Goal: Task Accomplishment & Management: Complete application form

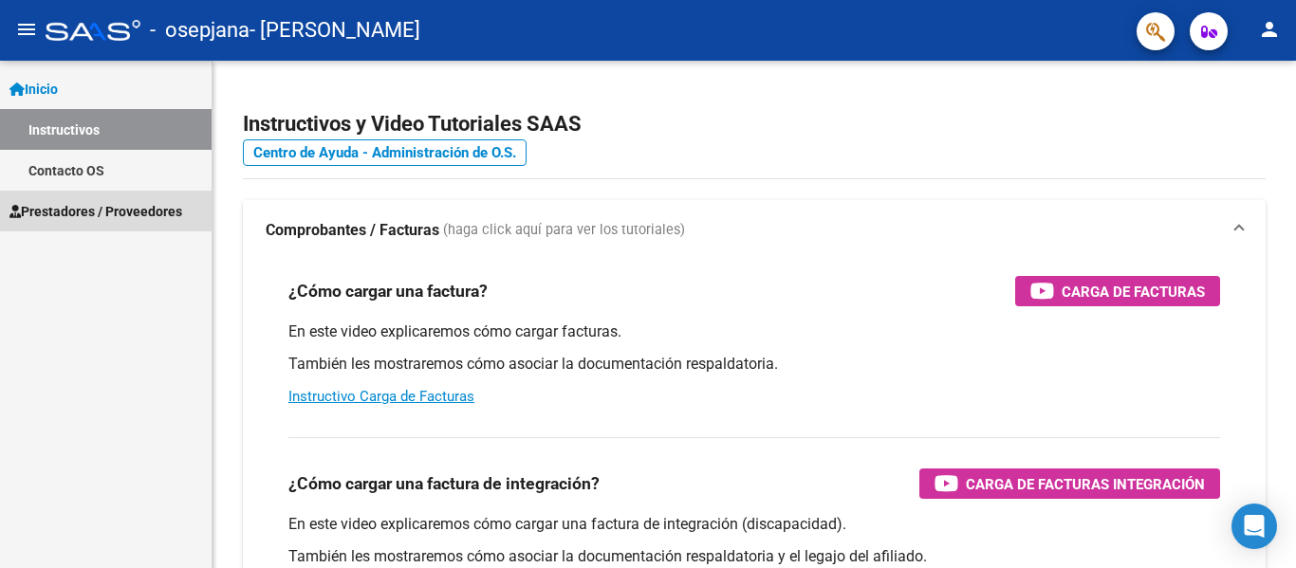
click at [100, 220] on span "Prestadores / Proveedores" at bounding box center [95, 211] width 173 height 21
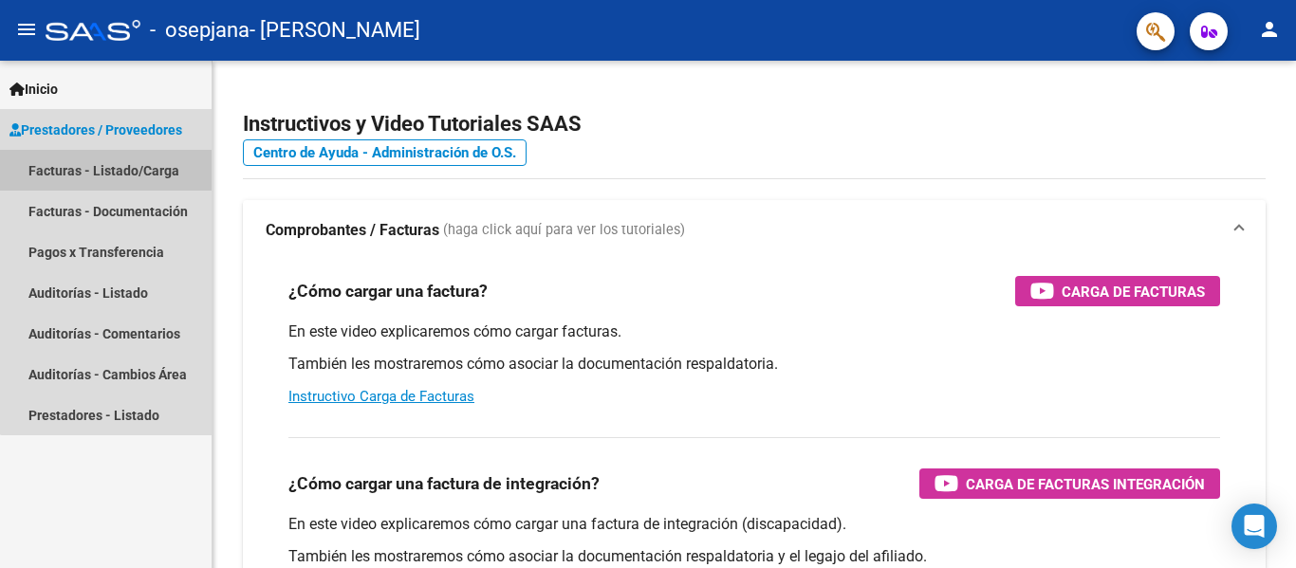
click at [117, 170] on link "Facturas - Listado/Carga" at bounding box center [106, 170] width 212 height 41
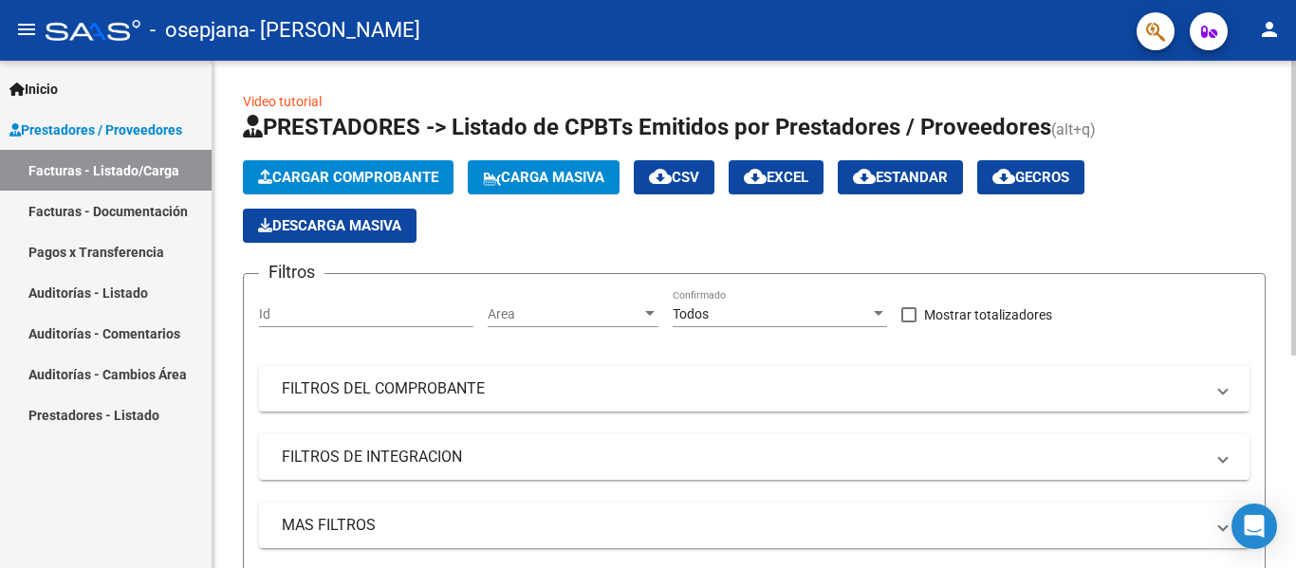
click at [368, 165] on button "Cargar Comprobante" at bounding box center [348, 177] width 211 height 34
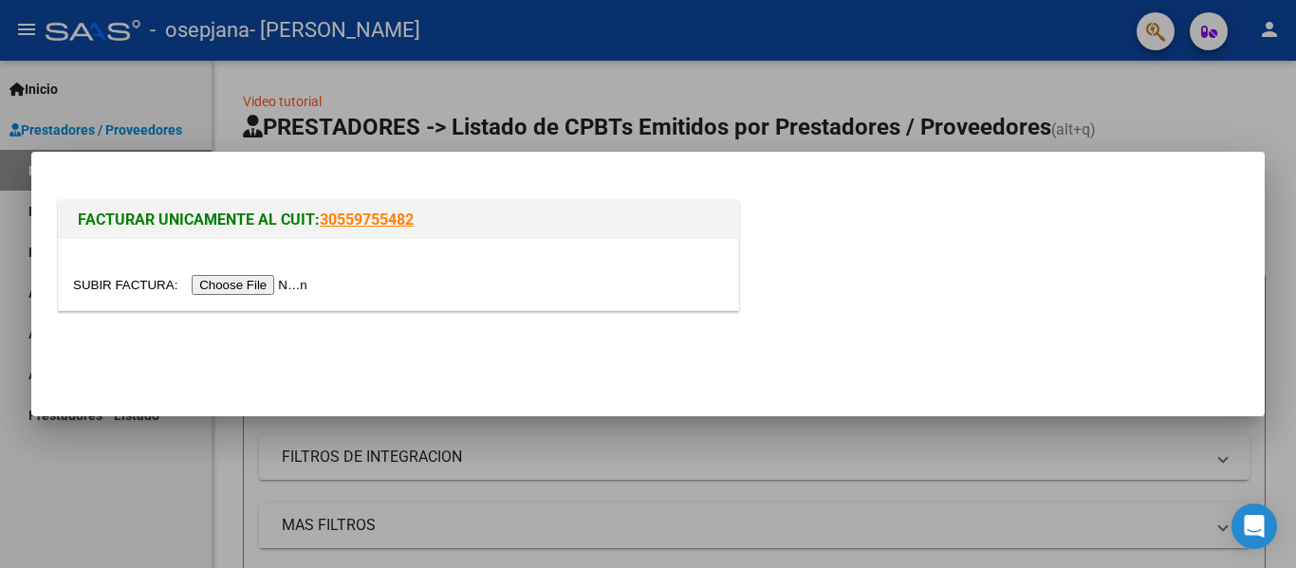
click at [257, 281] on input "file" at bounding box center [193, 285] width 240 height 20
click at [251, 281] on input "file" at bounding box center [193, 285] width 240 height 20
click at [248, 277] on input "file" at bounding box center [193, 285] width 240 height 20
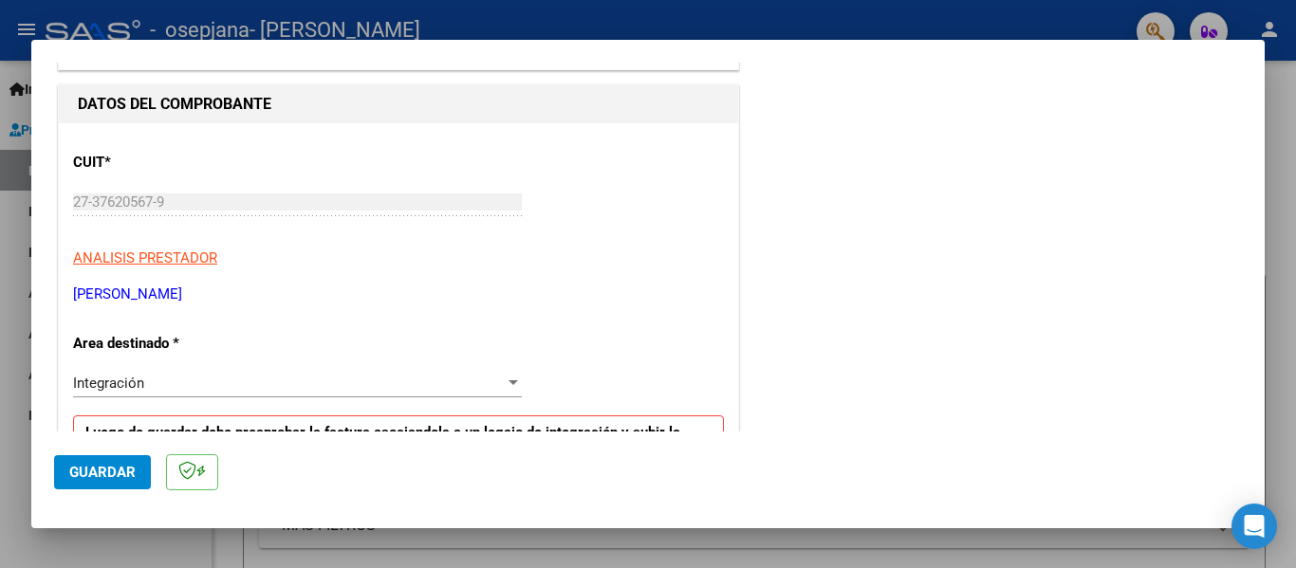
scroll to position [285, 0]
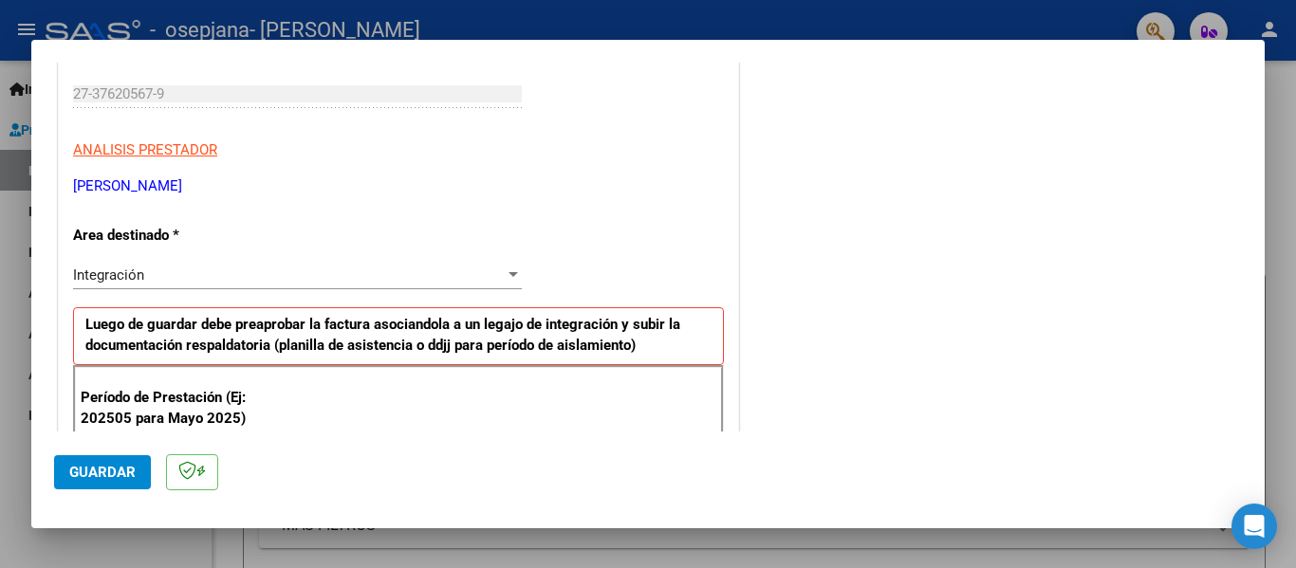
click at [169, 267] on div "Integración" at bounding box center [289, 275] width 432 height 17
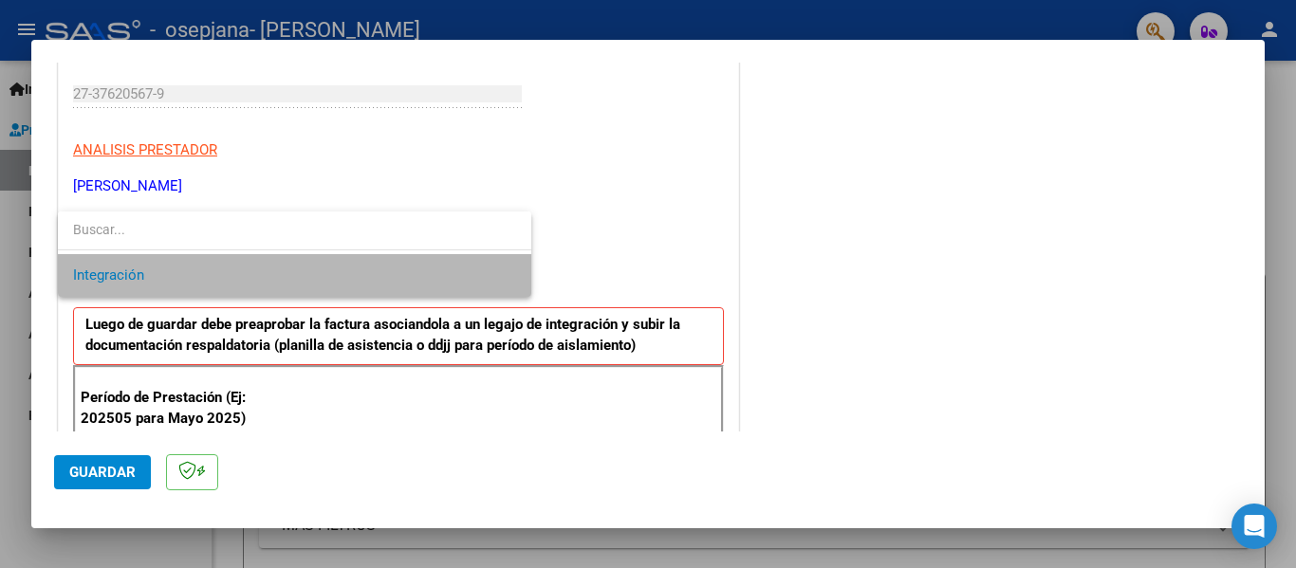
click at [169, 268] on span "Integración" at bounding box center [294, 275] width 443 height 43
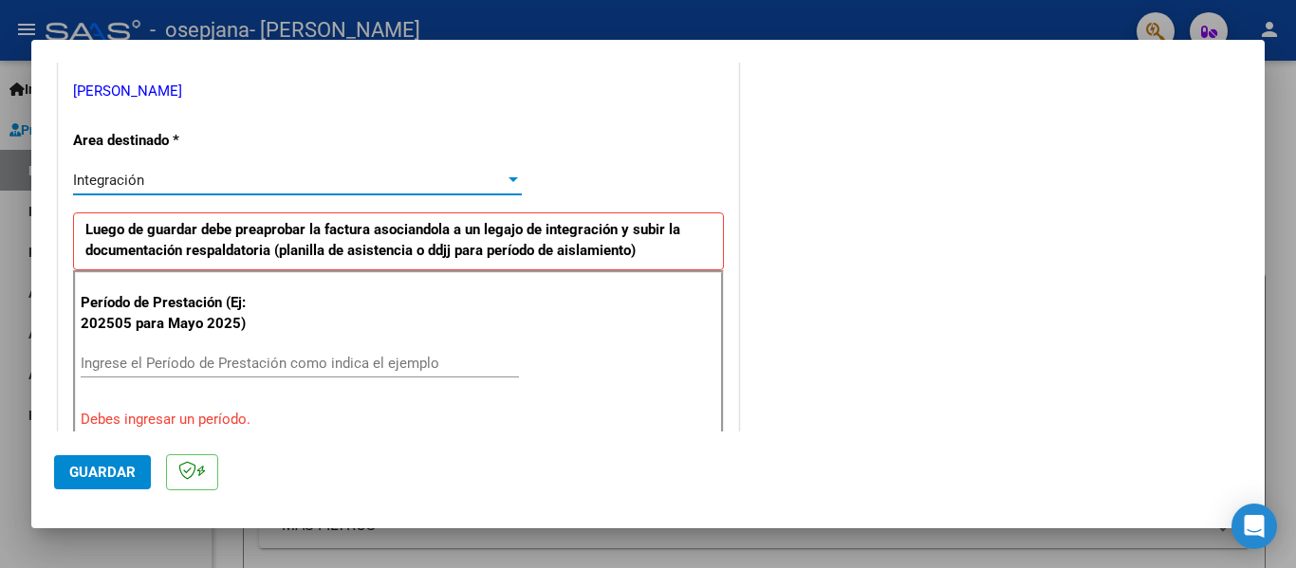
scroll to position [474, 0]
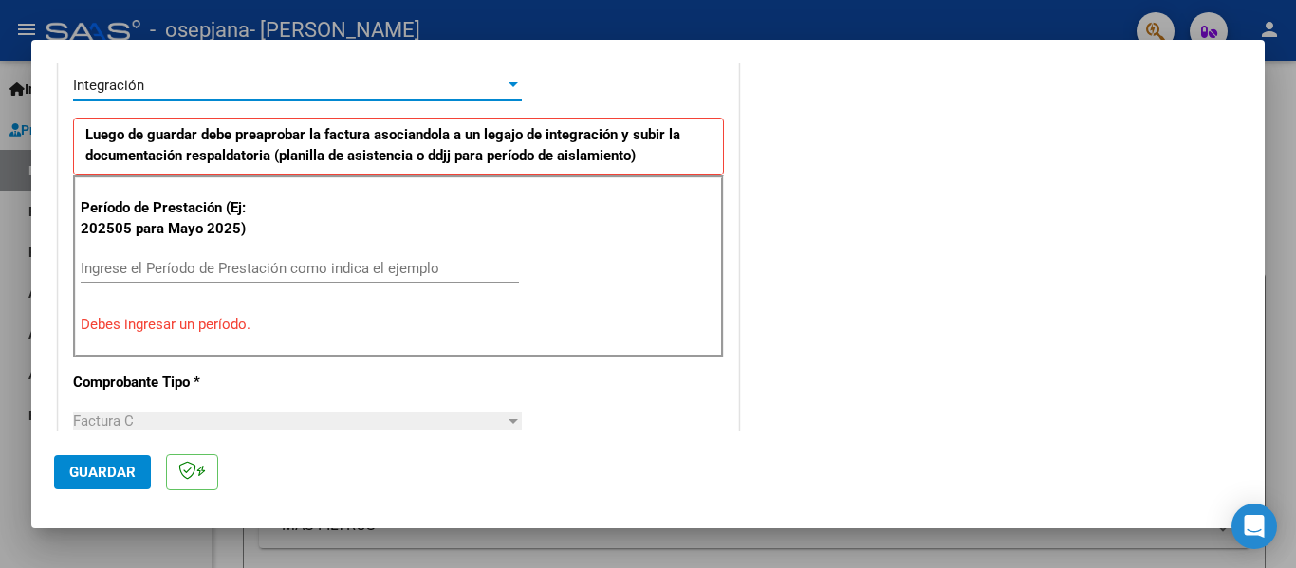
click at [146, 262] on input "Ingrese el Período de Prestación como indica el ejemplo" at bounding box center [300, 268] width 438 height 17
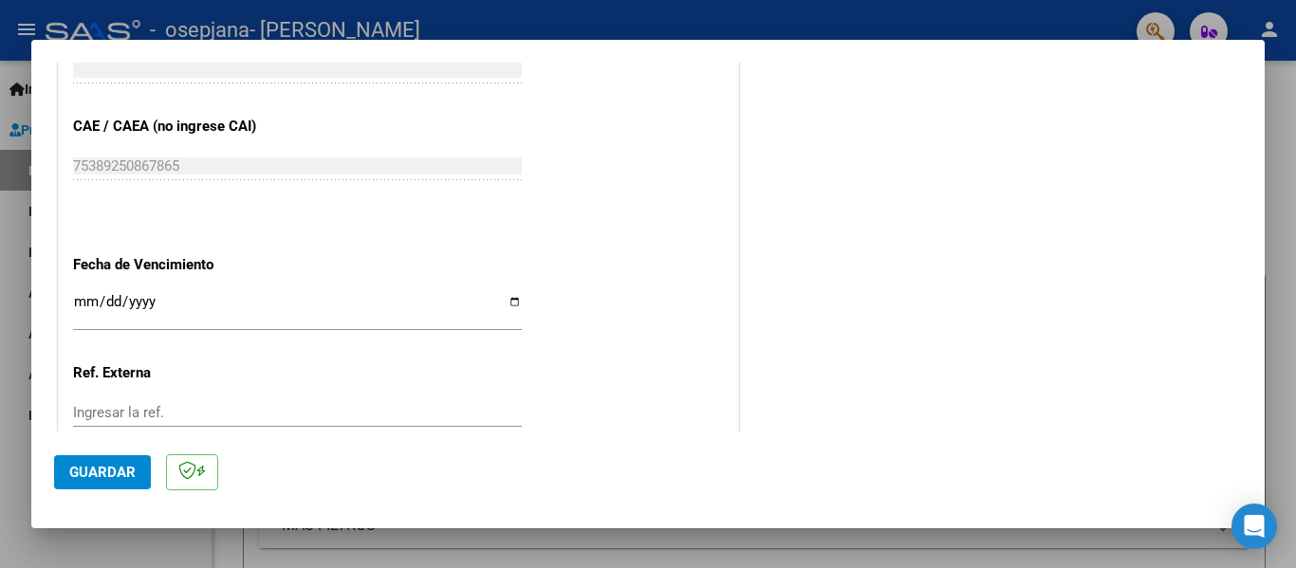
scroll to position [1233, 0]
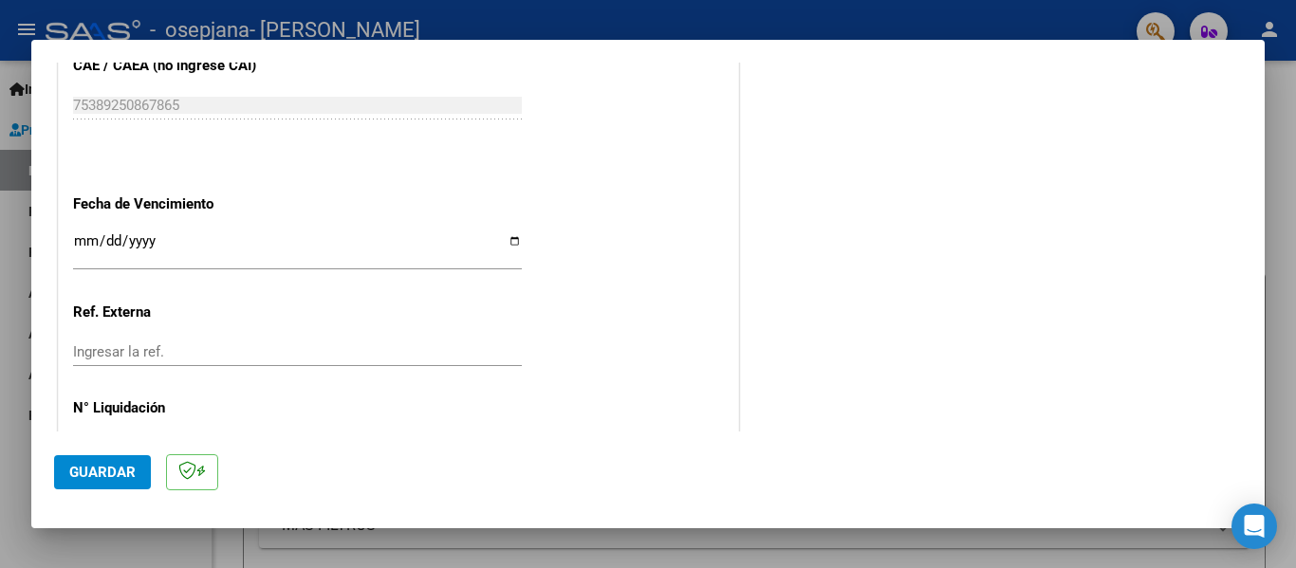
type input "202509"
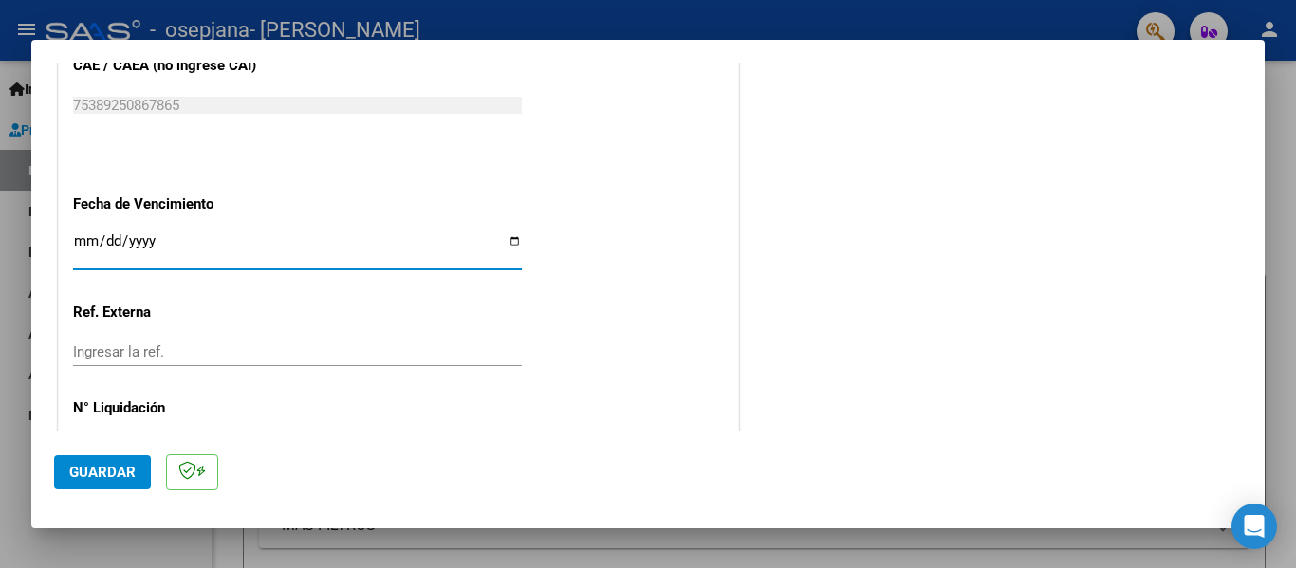
click at [515, 240] on input "Ingresar la fecha" at bounding box center [297, 248] width 449 height 30
type input "[DATE]"
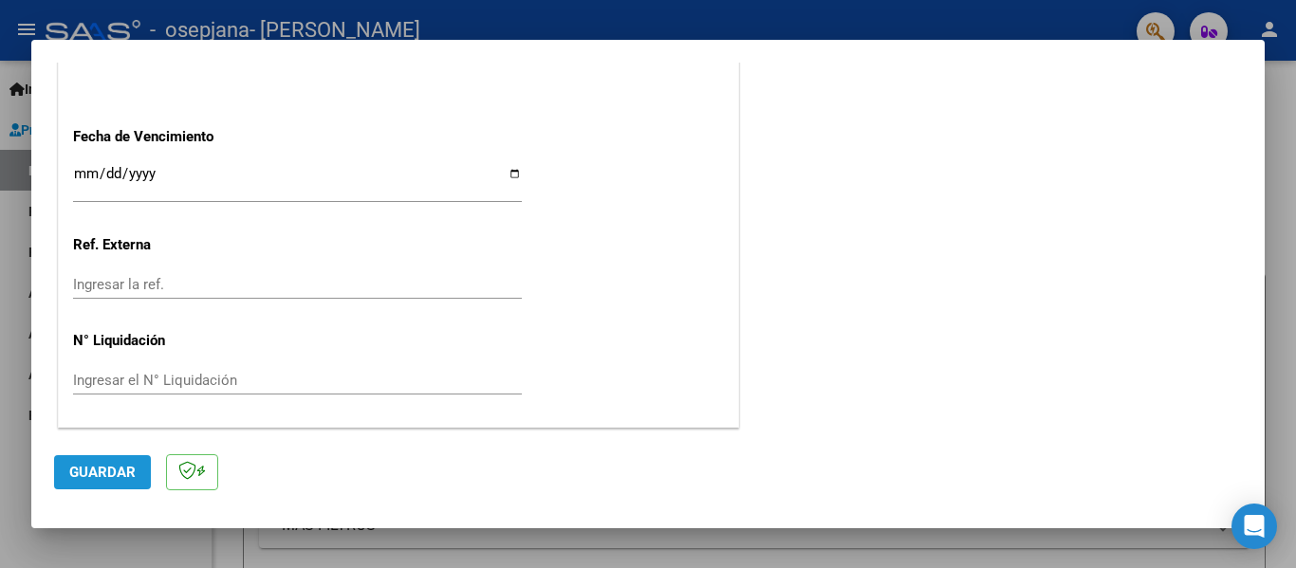
click at [112, 472] on span "Guardar" at bounding box center [102, 472] width 66 height 17
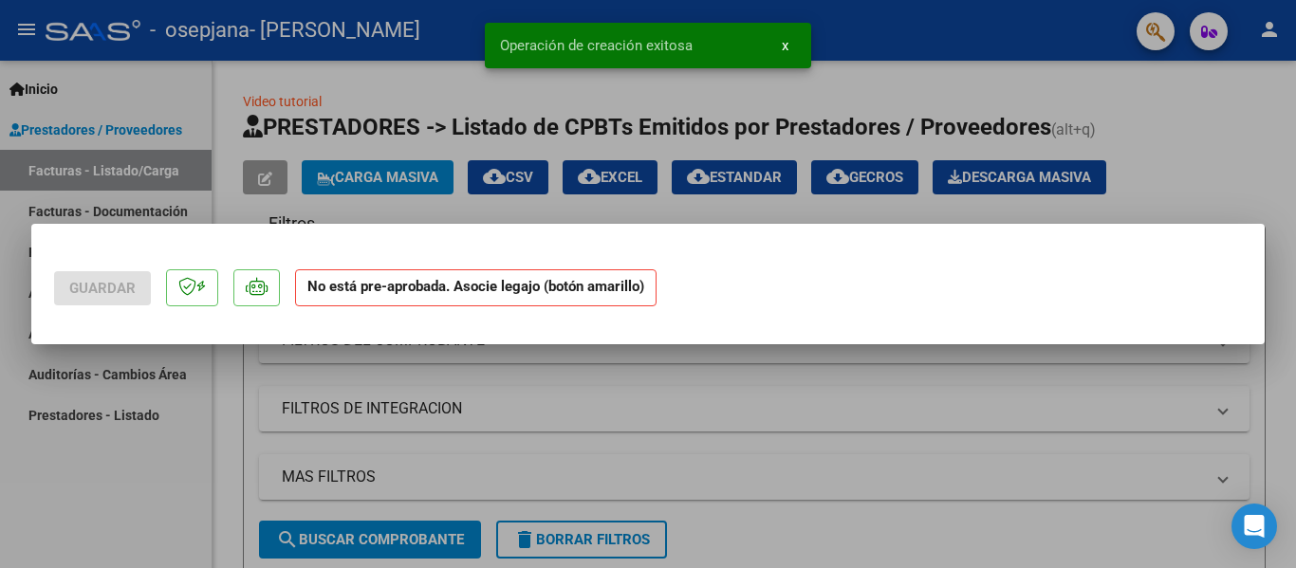
scroll to position [0, 0]
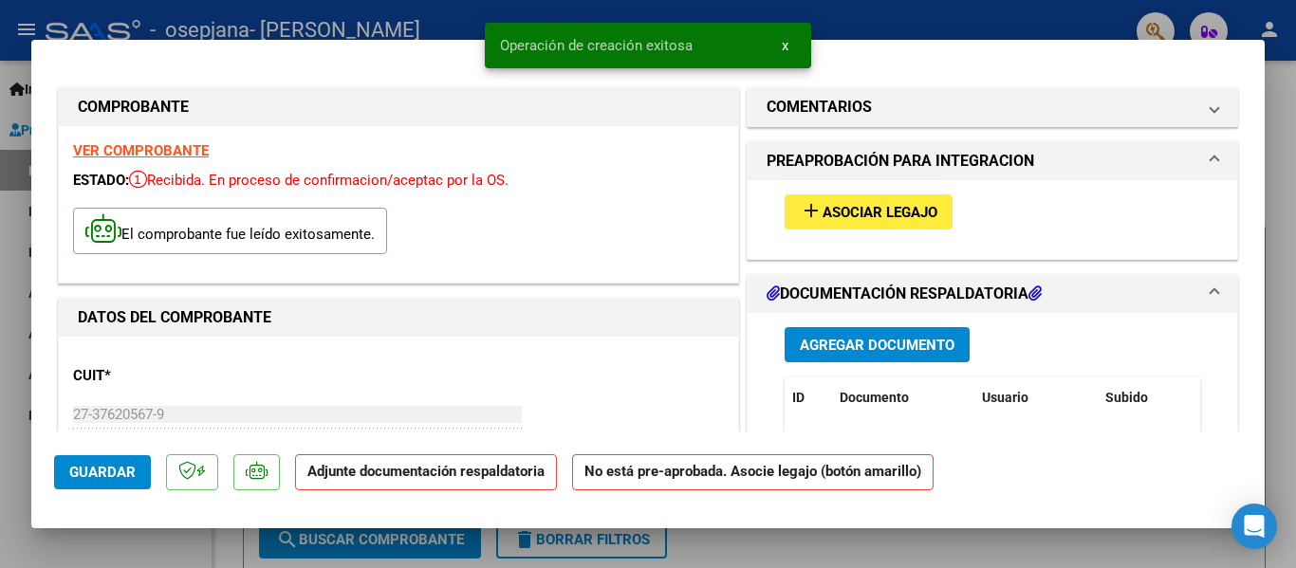
click at [863, 205] on span "Asociar Legajo" at bounding box center [879, 212] width 115 height 17
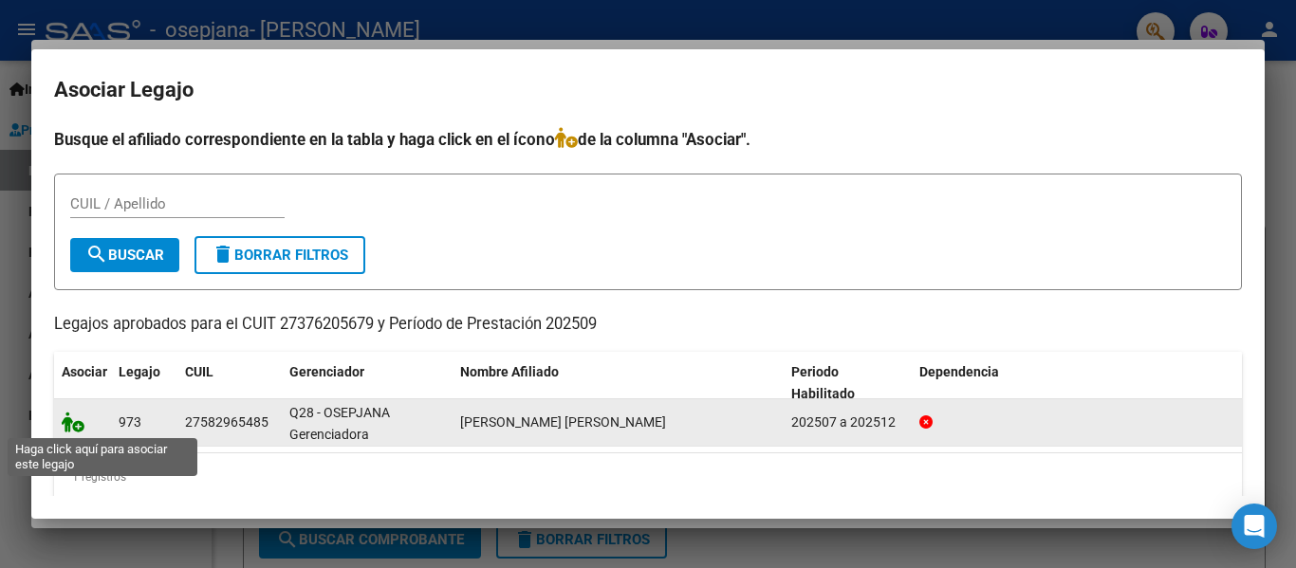
click at [69, 430] on icon at bounding box center [73, 422] width 23 height 21
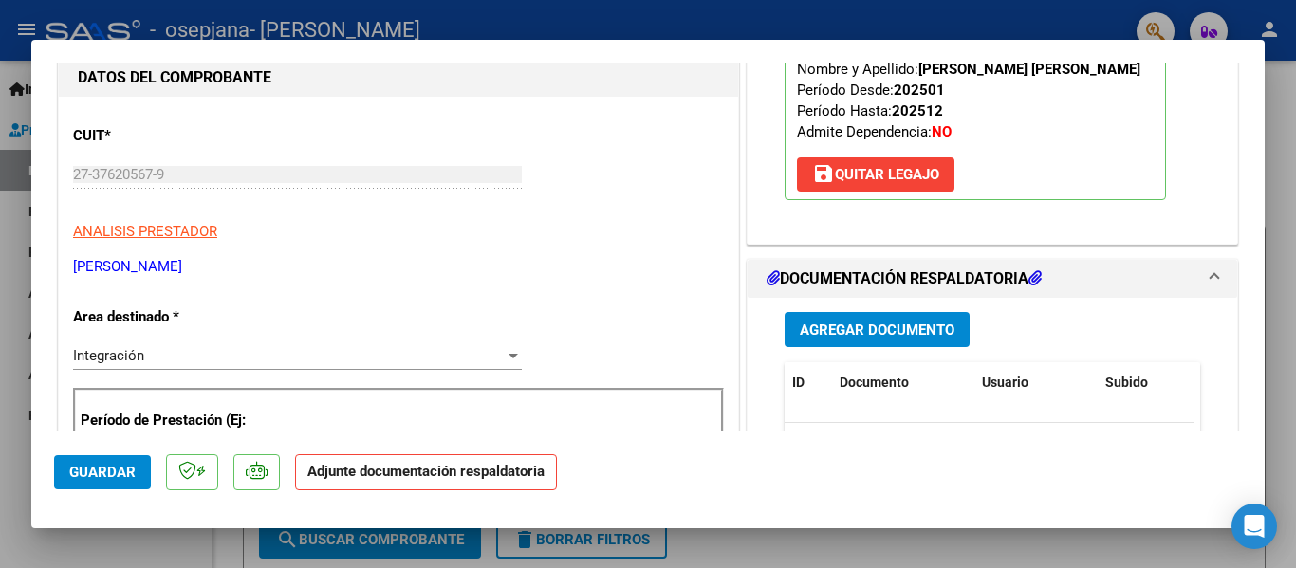
scroll to position [285, 0]
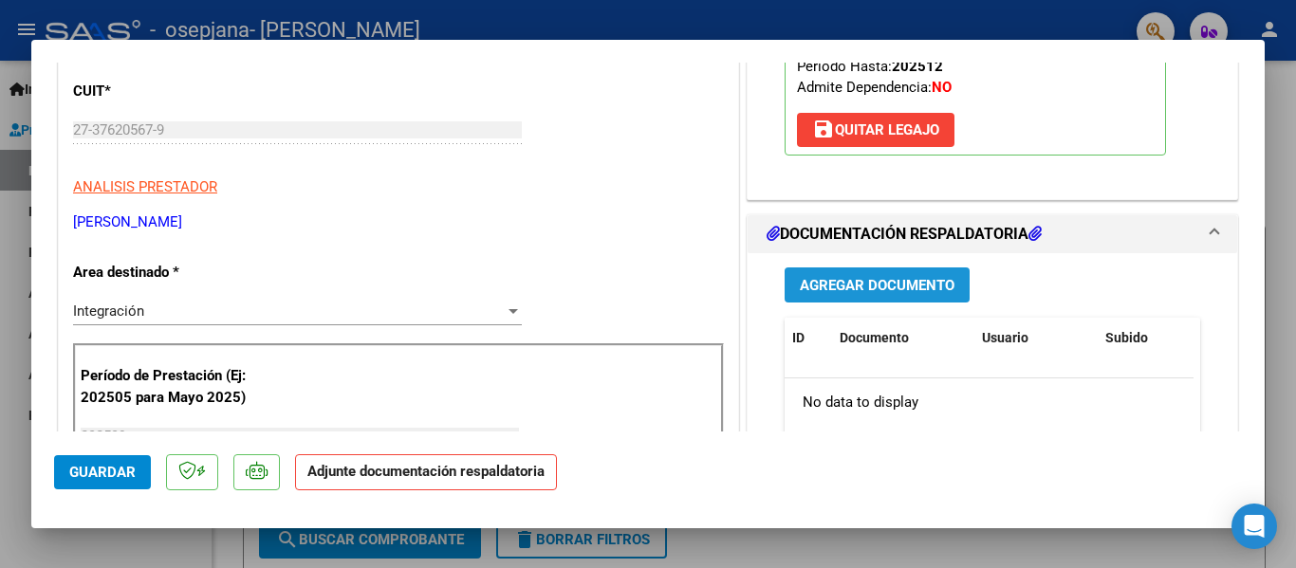
click at [905, 287] on span "Agregar Documento" at bounding box center [877, 285] width 155 height 17
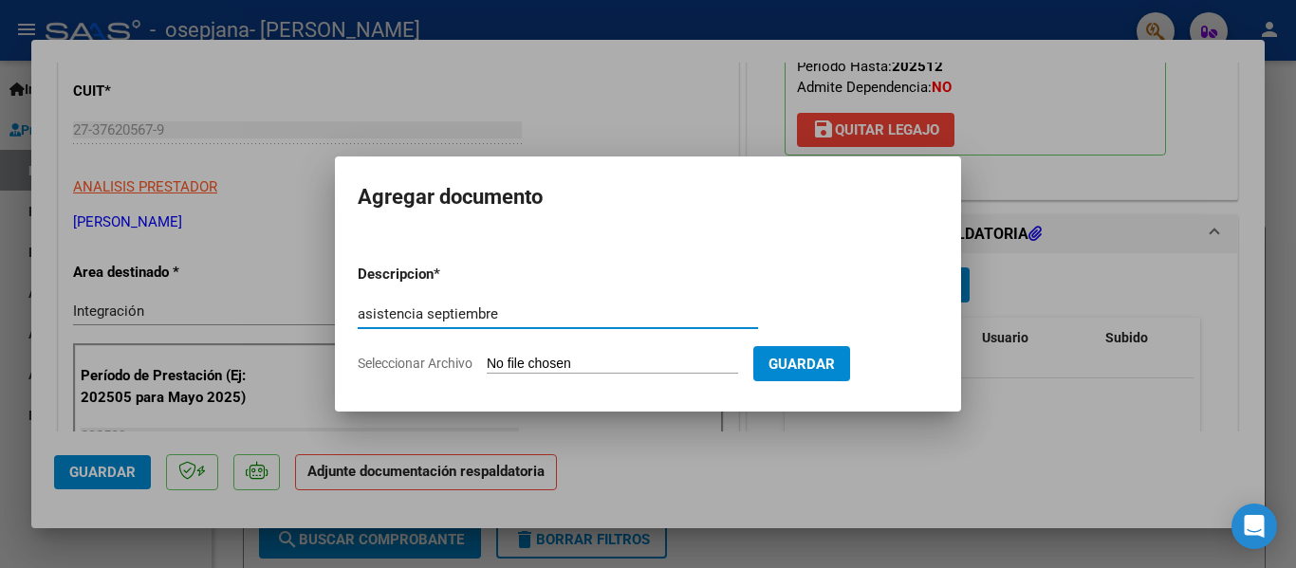
type input "asistencia septiembre"
click at [539, 365] on input "Seleccionar Archivo" at bounding box center [612, 365] width 251 height 18
type input "C:\fakepath\[DATE] [PERSON_NAME] .pdf"
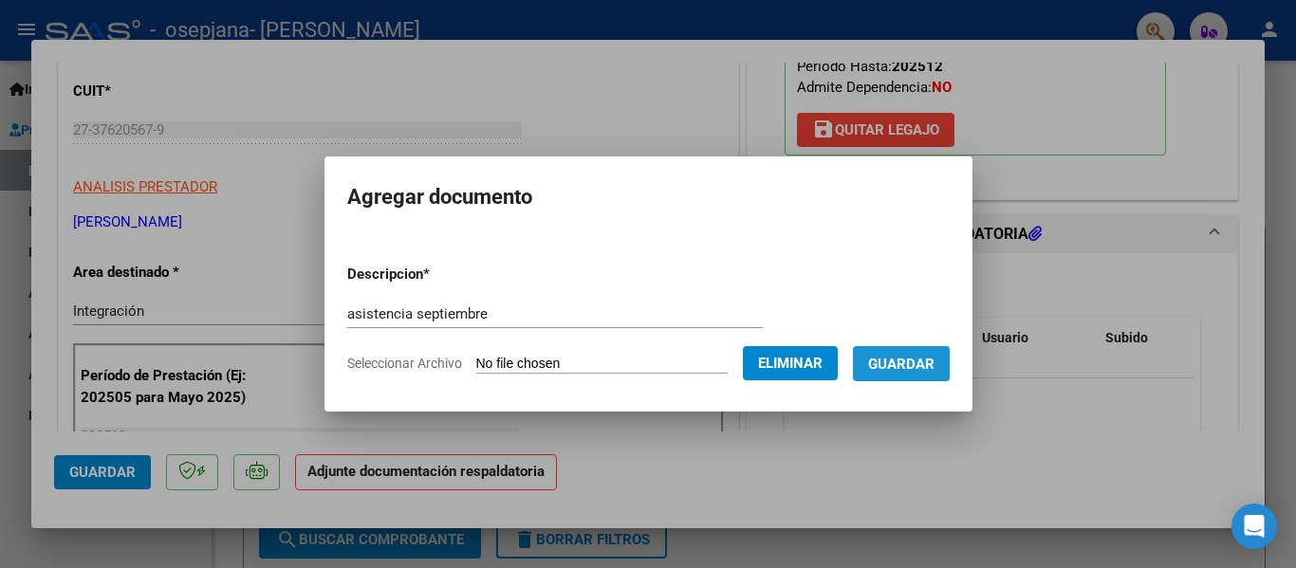
click at [919, 360] on span "Guardar" at bounding box center [901, 364] width 66 height 17
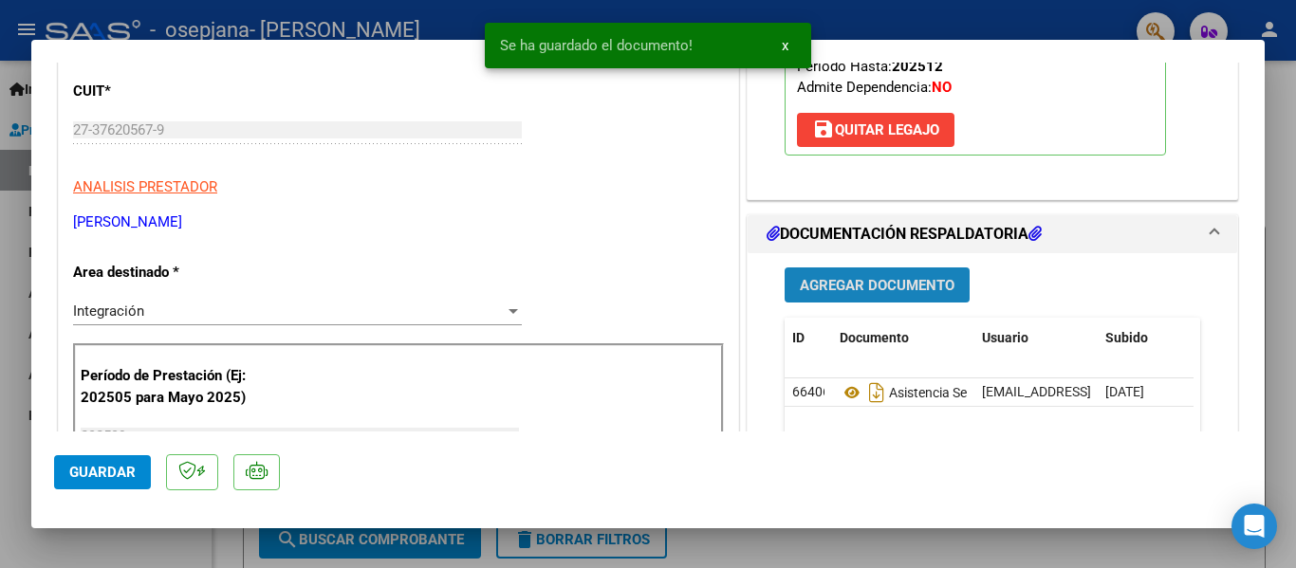
click at [874, 281] on span "Agregar Documento" at bounding box center [877, 285] width 155 height 17
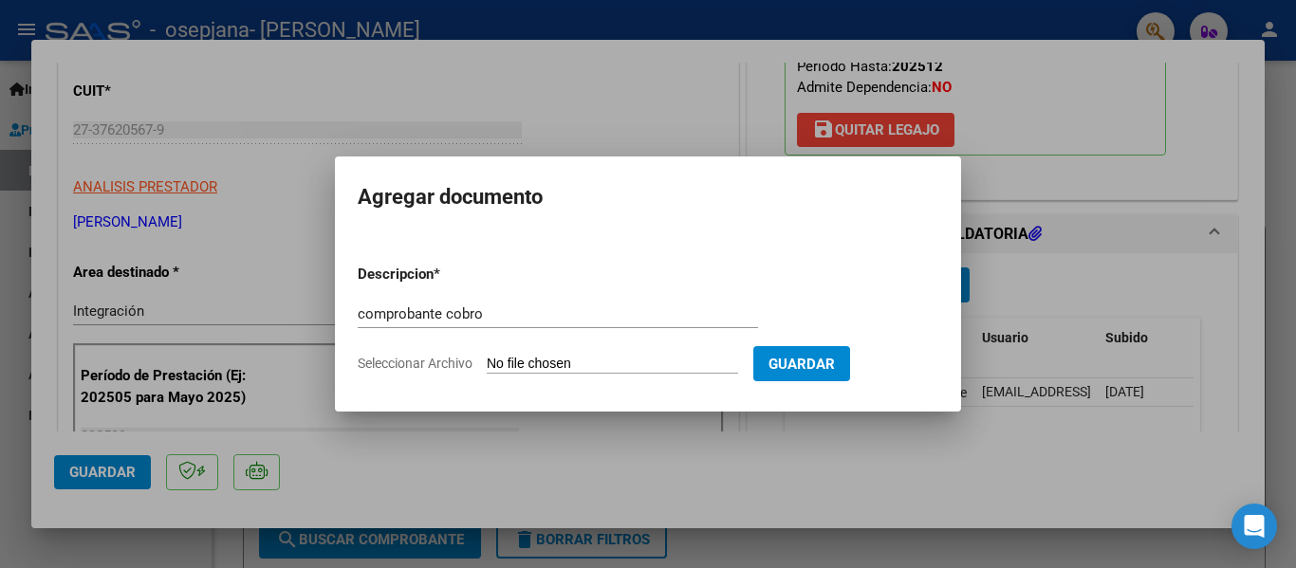
click at [575, 360] on input "Seleccionar Archivo" at bounding box center [612, 365] width 251 height 18
drag, startPoint x: 506, startPoint y: 314, endPoint x: 303, endPoint y: 293, distance: 204.0
click at [303, 293] on div "COMPROBANTE VER COMPROBANTE ESTADO: Recibida. En proceso de confirmacion/acepta…" at bounding box center [648, 284] width 1296 height 568
type input "cae septiembre"
click at [558, 364] on input "Seleccionar Archivo" at bounding box center [612, 365] width 251 height 18
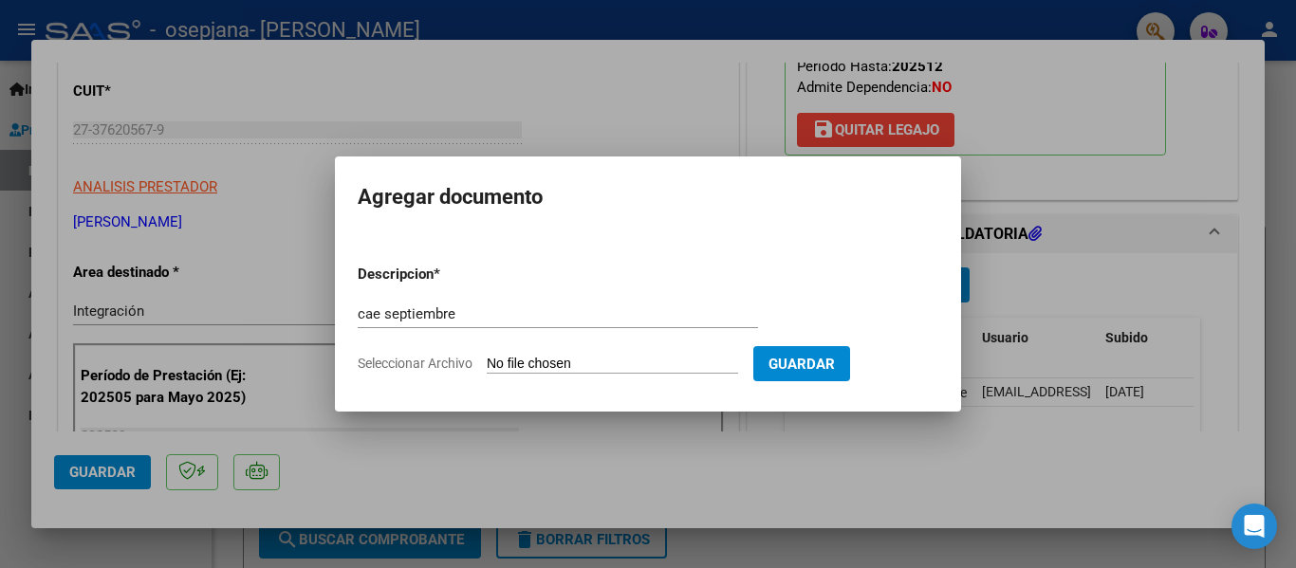
click at [611, 350] on form "Descripcion * cae septiembre Escriba aquí una descripcion Seleccionar Archivo G…" at bounding box center [648, 318] width 580 height 138
click at [574, 361] on input "Seleccionar Archivo" at bounding box center [612, 365] width 251 height 18
type input "C:\fakepath\Cae septiembre.png"
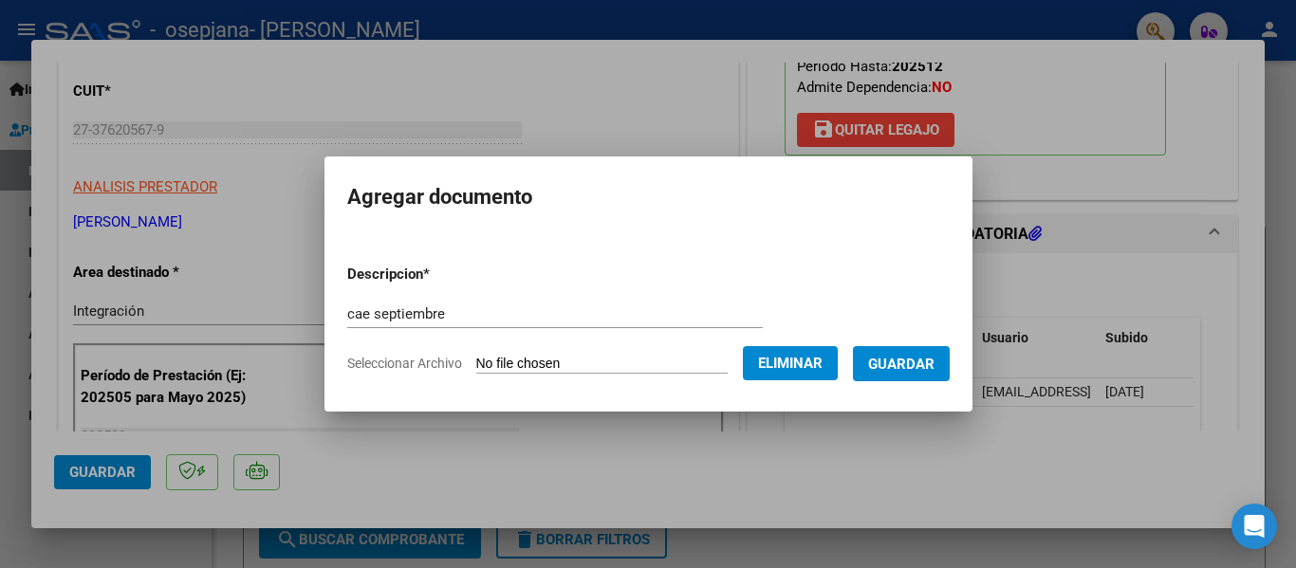
click at [923, 366] on span "Guardar" at bounding box center [901, 364] width 66 height 17
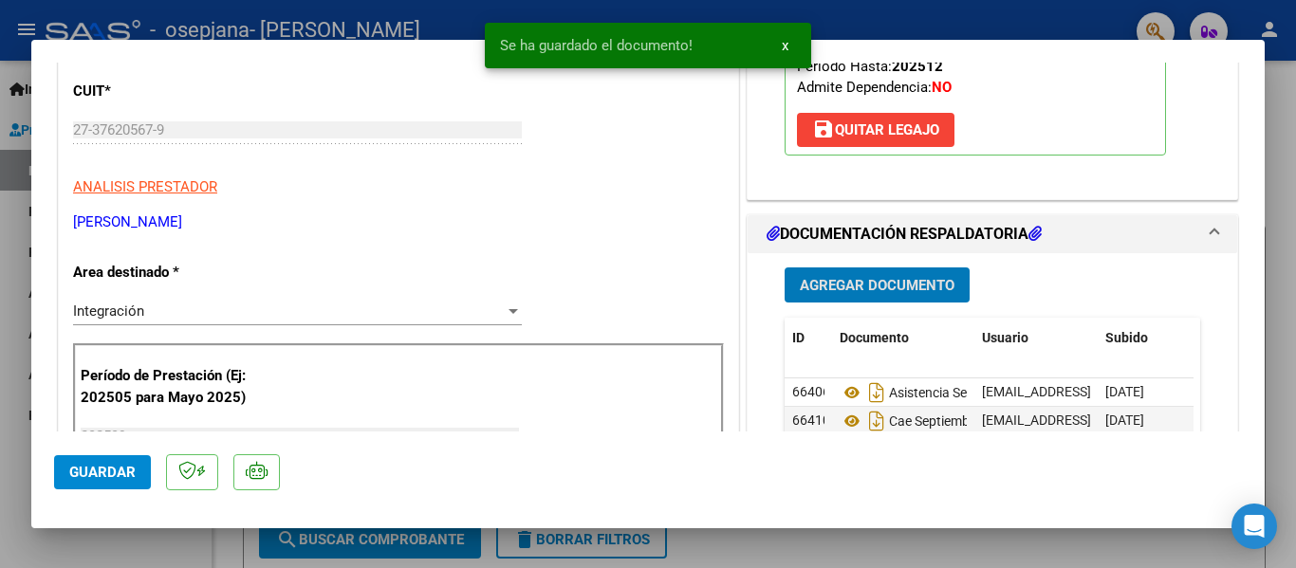
click at [836, 287] on span "Agregar Documento" at bounding box center [877, 285] width 155 height 17
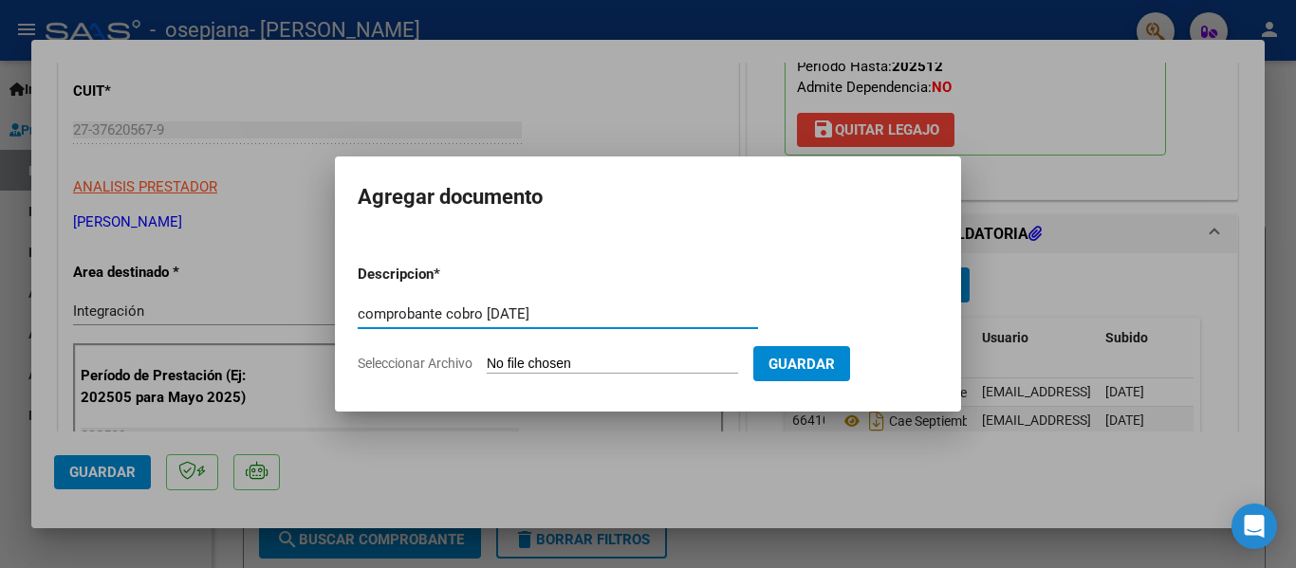
type input "comprobante cobro [DATE]"
click at [600, 368] on input "Seleccionar Archivo" at bounding box center [612, 365] width 251 height 18
click at [613, 356] on input "Seleccionar Archivo" at bounding box center [612, 365] width 251 height 18
type input "C:\fakepath\comprobante [DATE].pdf"
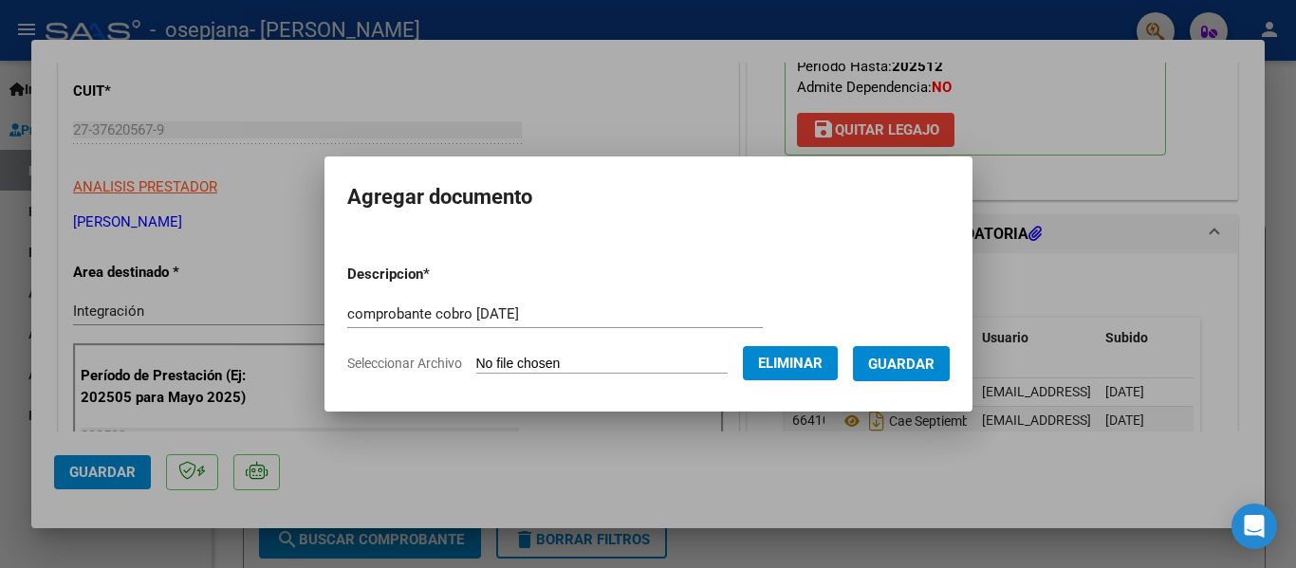
click at [906, 360] on span "Guardar" at bounding box center [901, 364] width 66 height 17
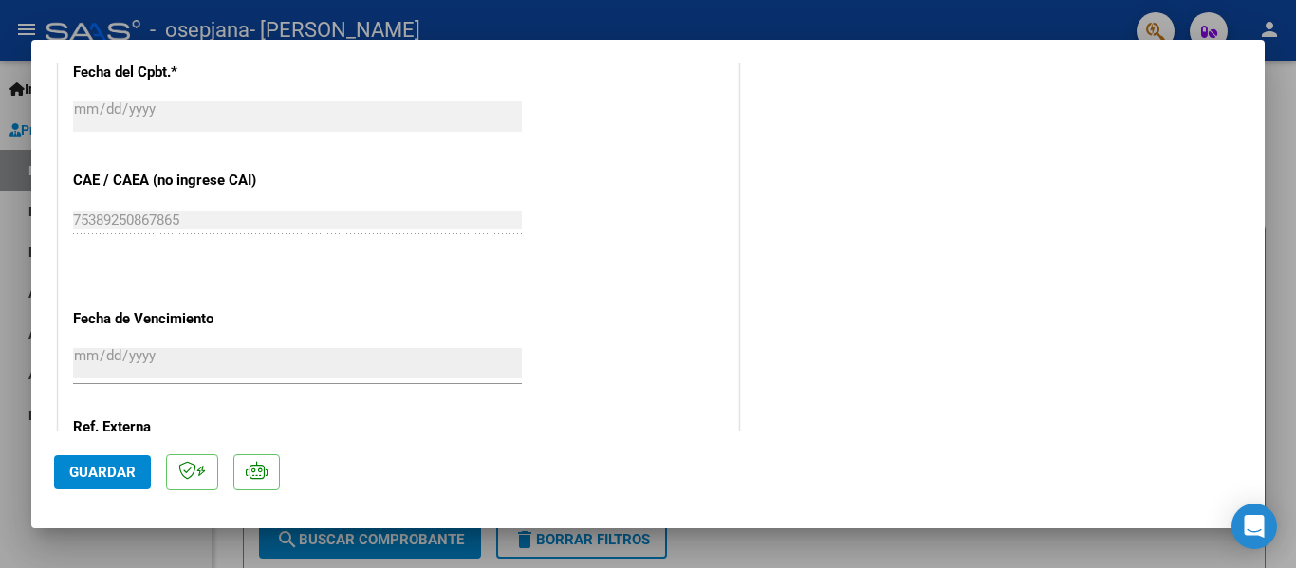
scroll to position [1328, 0]
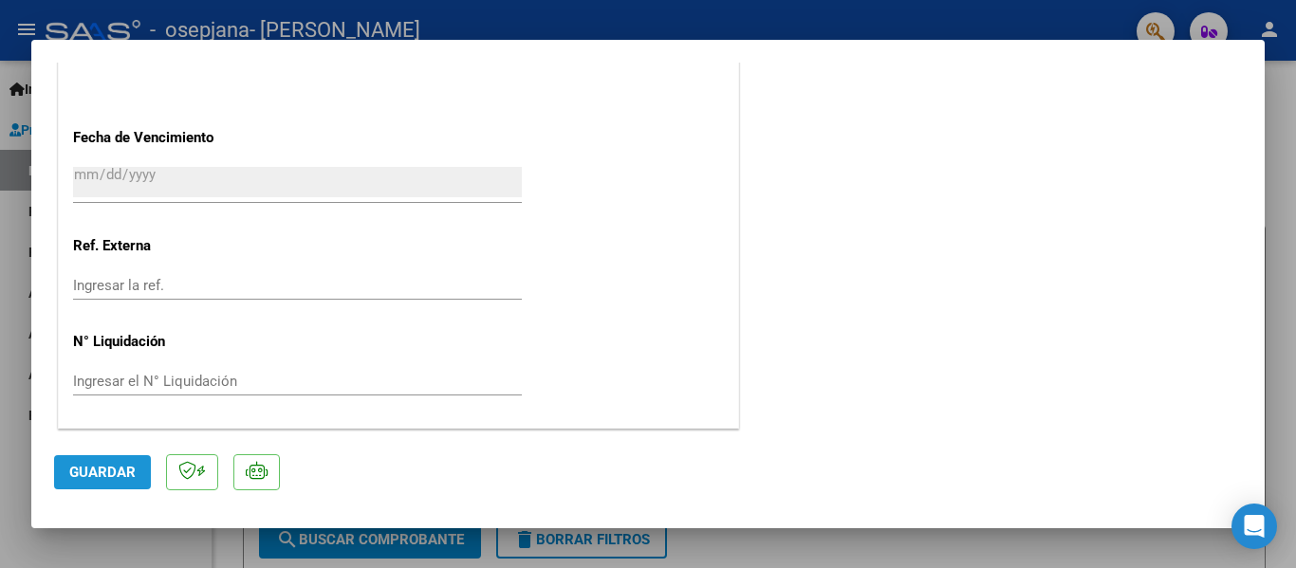
click at [92, 466] on span "Guardar" at bounding box center [102, 472] width 66 height 17
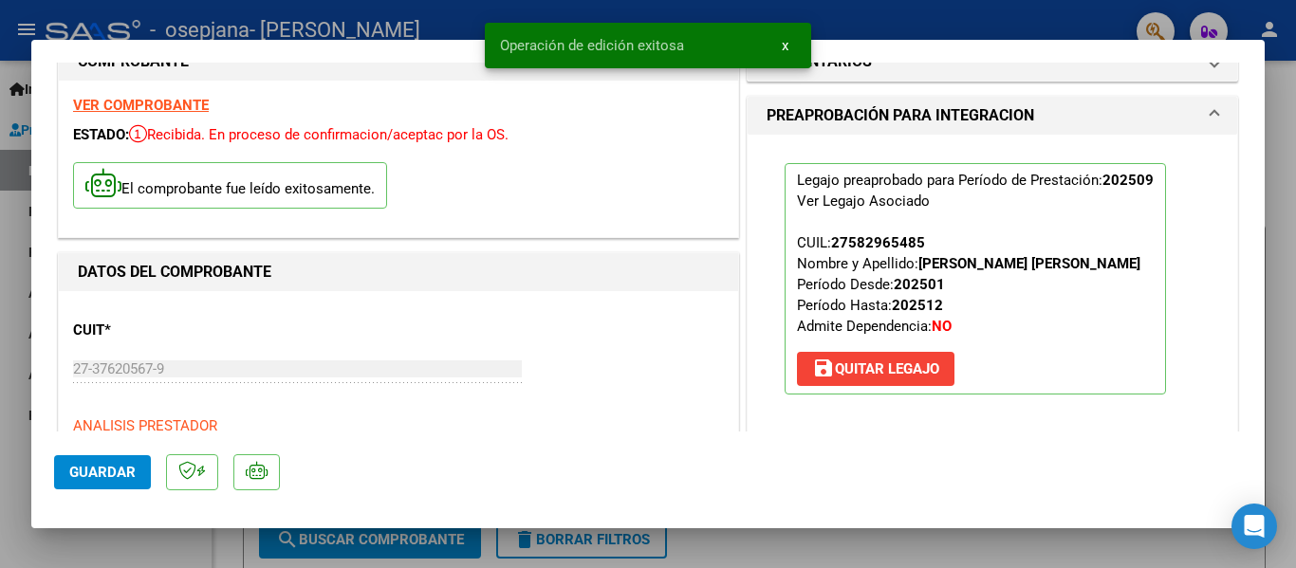
scroll to position [0, 0]
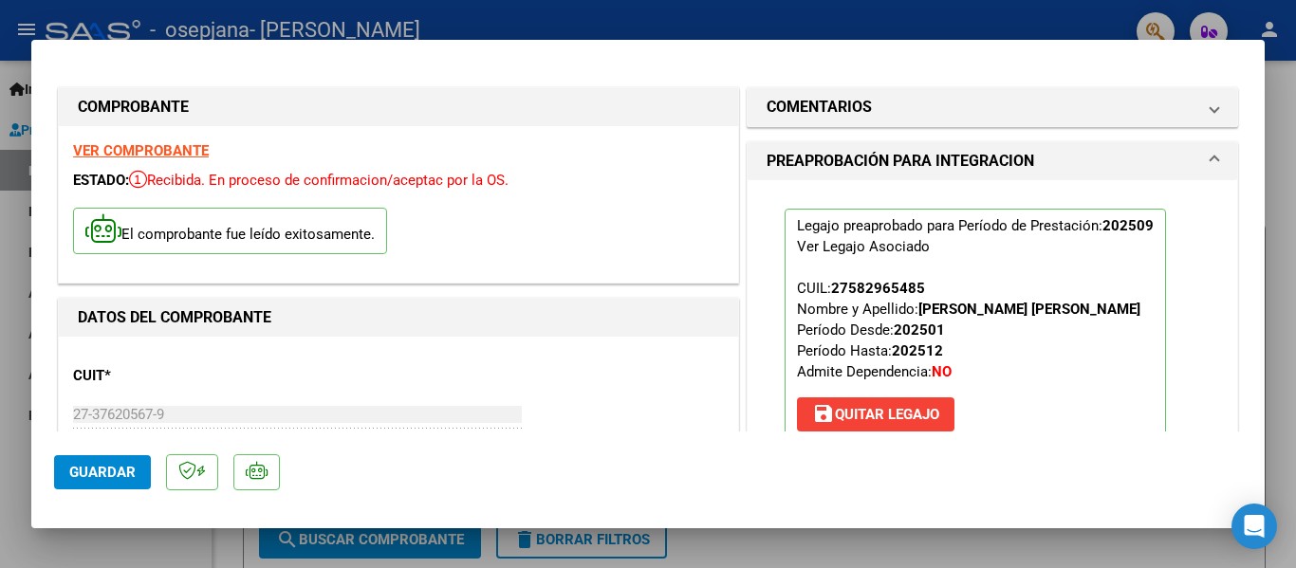
click at [96, 471] on span "Guardar" at bounding box center [102, 472] width 66 height 17
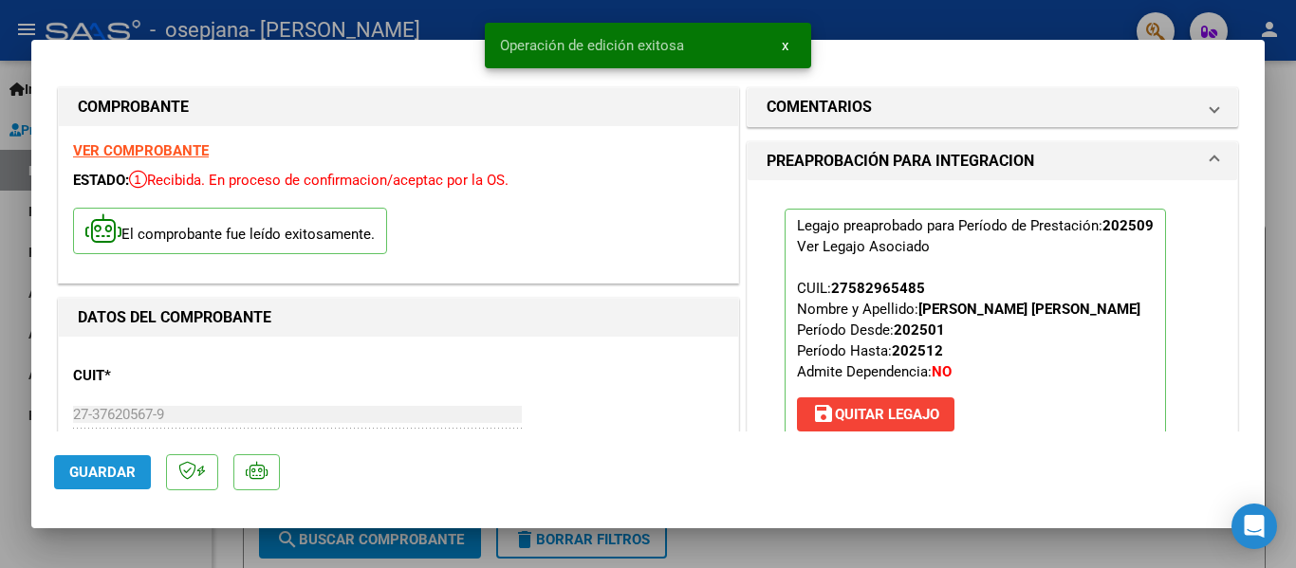
click at [88, 474] on span "Guardar" at bounding box center [102, 472] width 66 height 17
drag, startPoint x: 1292, startPoint y: 245, endPoint x: 1262, endPoint y: 285, distance: 50.3
click at [1293, 246] on div at bounding box center [648, 284] width 1296 height 568
type input "$ 0,00"
